Goal: Entertainment & Leisure: Consume media (video, audio)

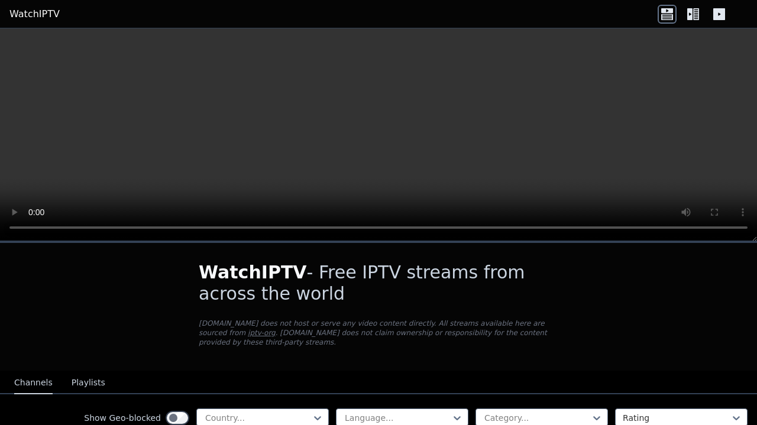
scroll to position [563, 0]
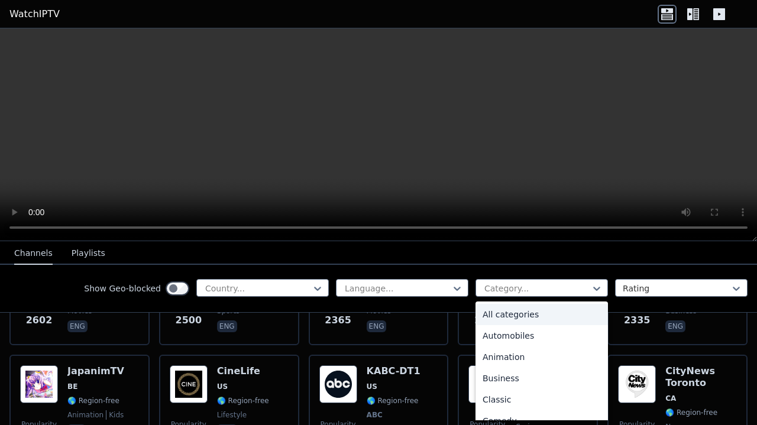
click at [578, 287] on div at bounding box center [537, 289] width 108 height 12
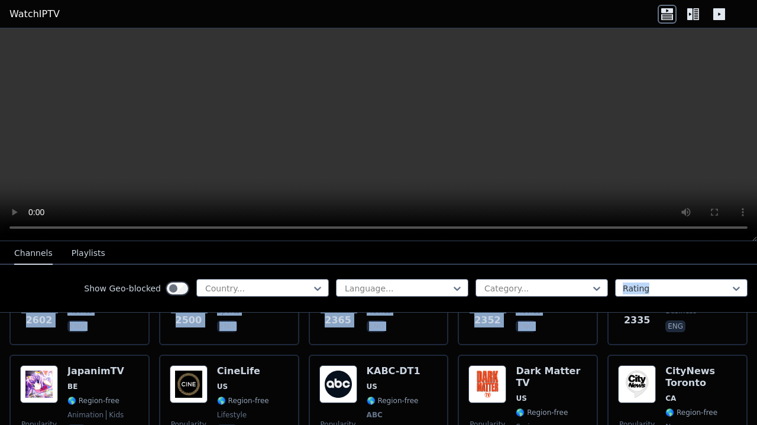
drag, startPoint x: 599, startPoint y: 313, endPoint x: 593, endPoint y: 284, distance: 28.9
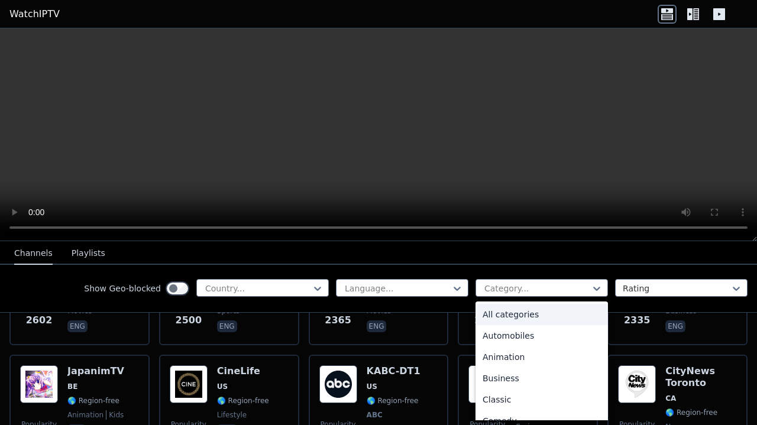
click at [593, 284] on div "Category..." at bounding box center [541, 288] width 132 height 18
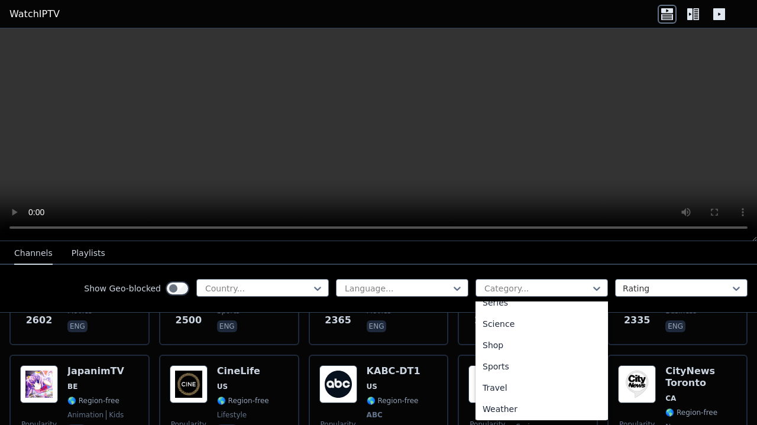
scroll to position [460, 0]
click at [533, 365] on div "Sports" at bounding box center [541, 365] width 132 height 21
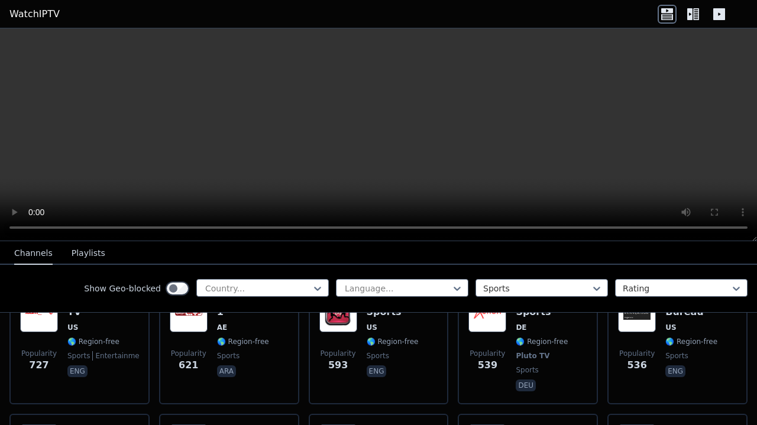
scroll to position [878, 0]
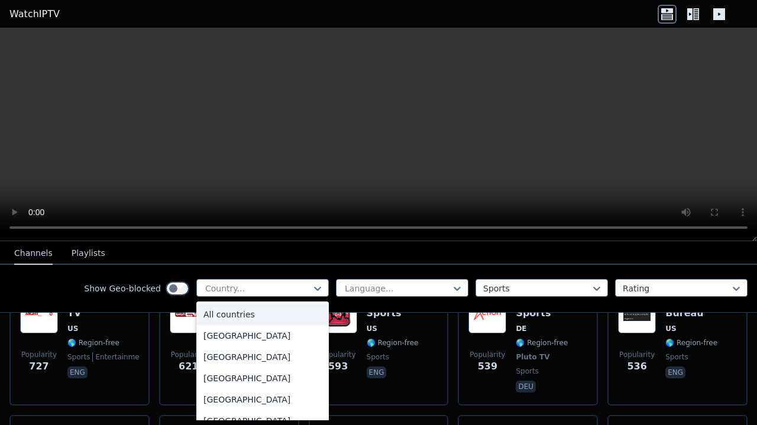
click at [312, 280] on div at bounding box center [318, 289] width 12 height 18
type input "**"
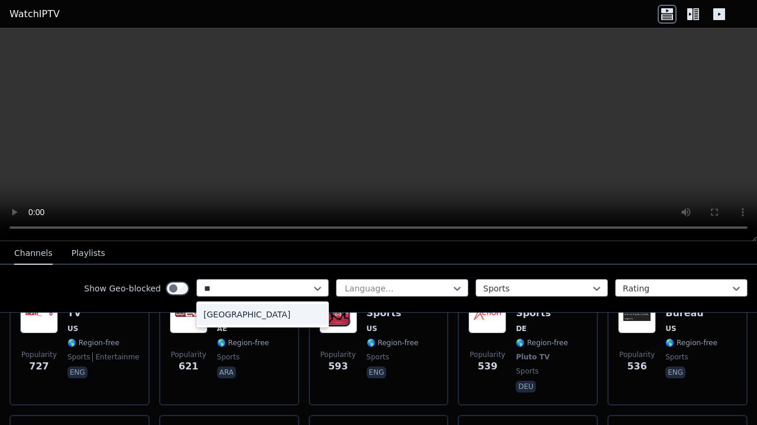
click at [265, 313] on div "[GEOGRAPHIC_DATA]" at bounding box center [262, 314] width 132 height 21
